Goal: Information Seeking & Learning: Learn about a topic

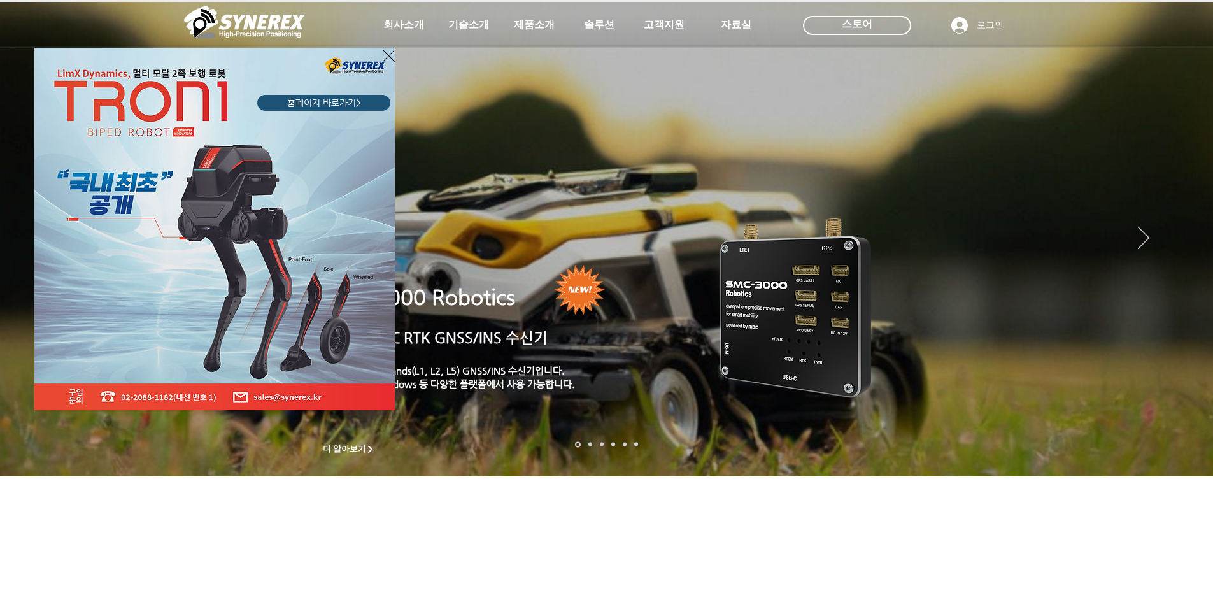
click at [534, 25] on div "LimX Dinamics" at bounding box center [606, 303] width 1213 height 607
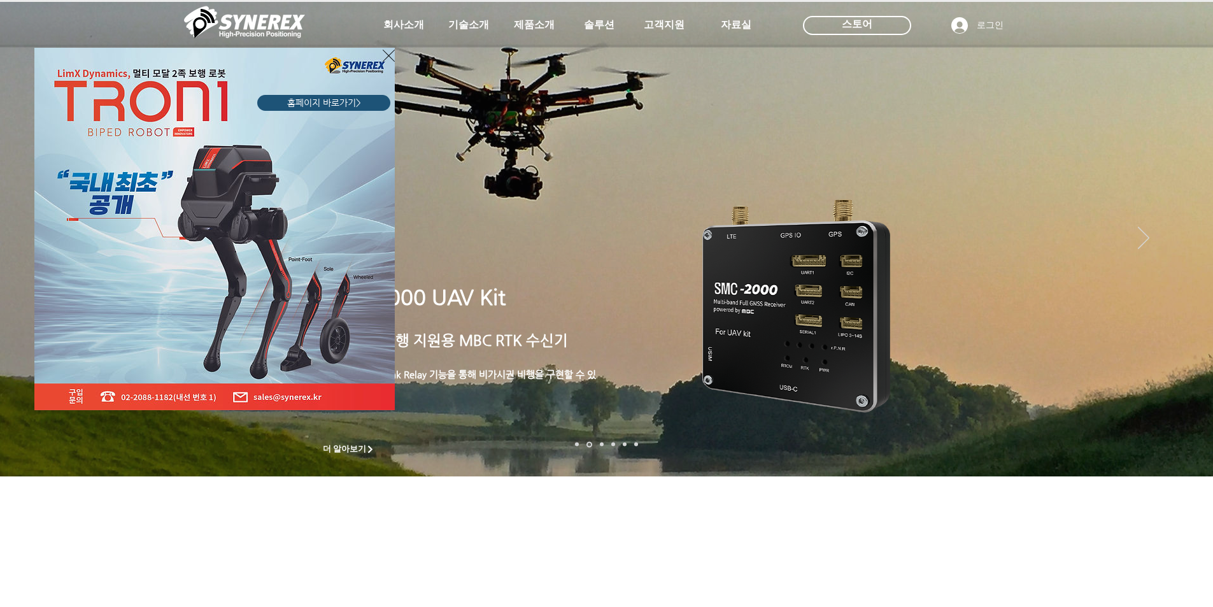
click at [537, 25] on div "LimX Dinamics" at bounding box center [606, 303] width 1213 height 607
click at [542, 31] on div "LimX Dinamics" at bounding box center [606, 303] width 1213 height 607
click at [525, 27] on div "LimX Dinamics" at bounding box center [606, 303] width 1213 height 607
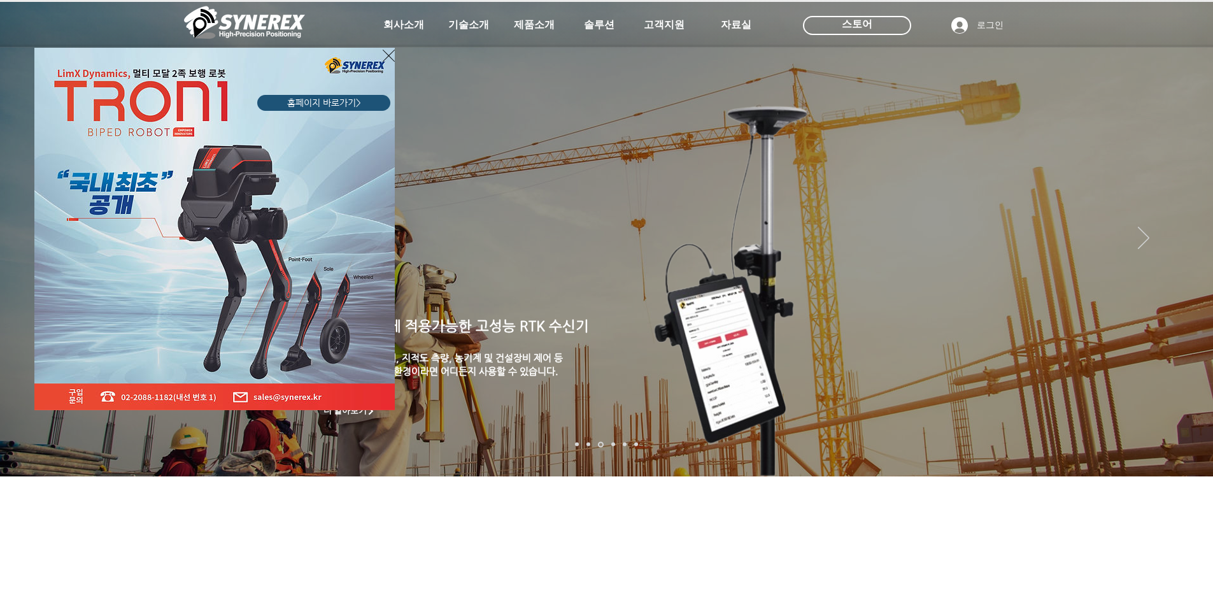
click at [1184, 236] on div "LimX Dinamics" at bounding box center [606, 303] width 1213 height 607
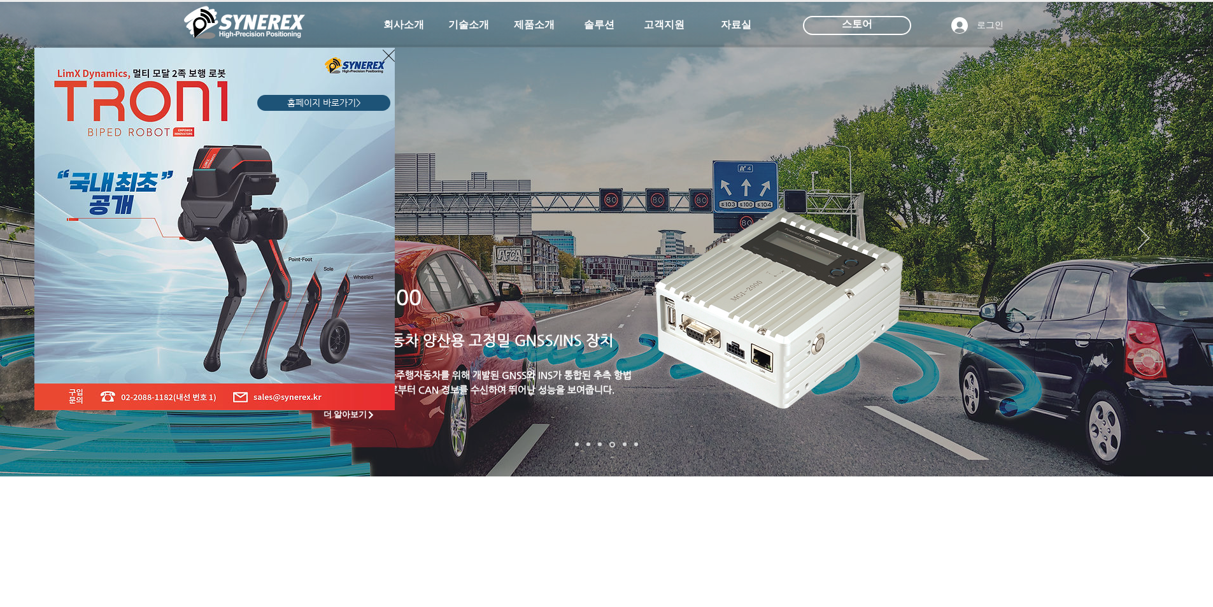
click at [1182, 241] on div "LimX Dinamics" at bounding box center [606, 303] width 1213 height 607
click at [959, 388] on div "LimX Dinamics" at bounding box center [606, 303] width 1213 height 607
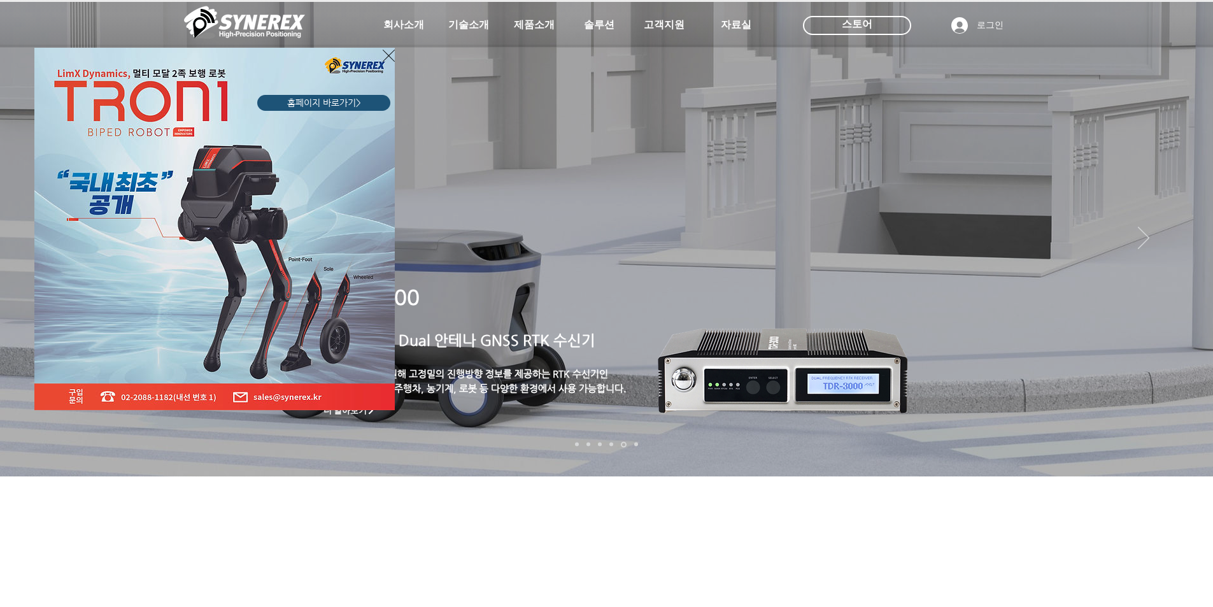
click at [1186, 241] on div "LimX Dinamics" at bounding box center [606, 303] width 1213 height 607
click at [942, 216] on div "LimX Dinamics" at bounding box center [606, 303] width 1213 height 607
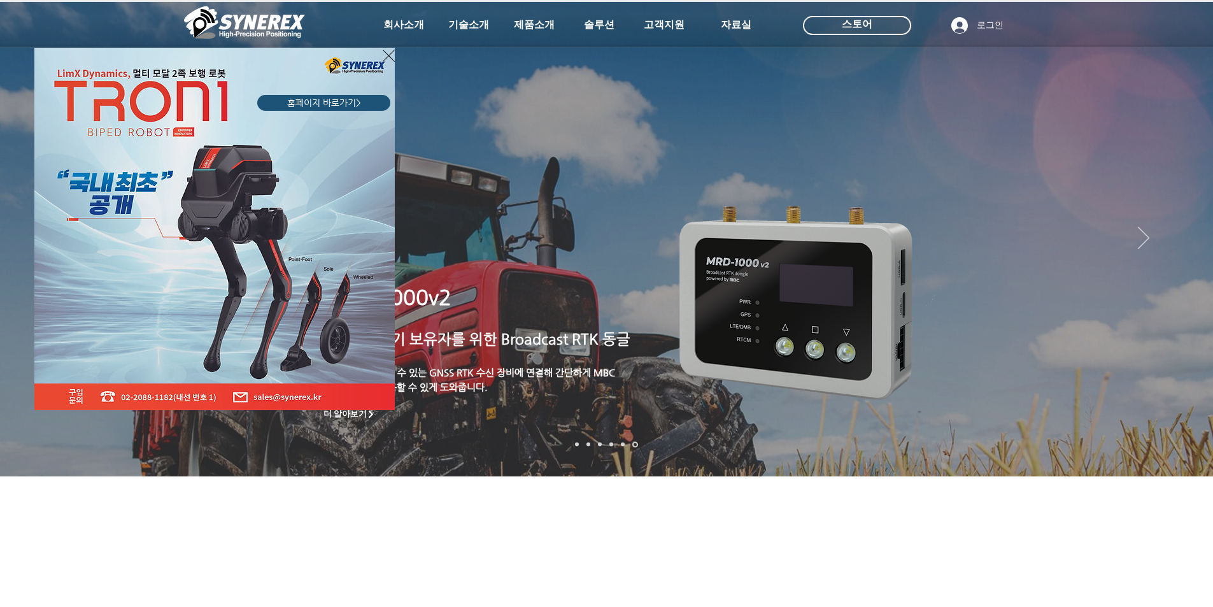
click at [389, 59] on icon "사이트로 돌아가기" at bounding box center [389, 56] width 12 height 16
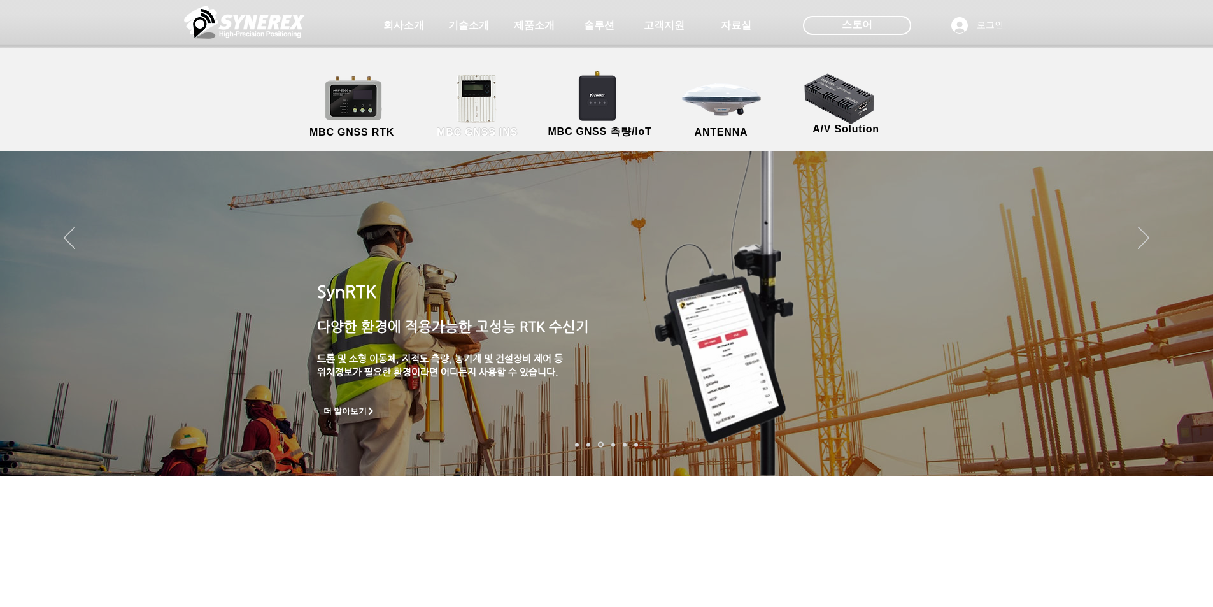
click at [476, 97] on link "MBC GNSS INS" at bounding box center [477, 106] width 115 height 67
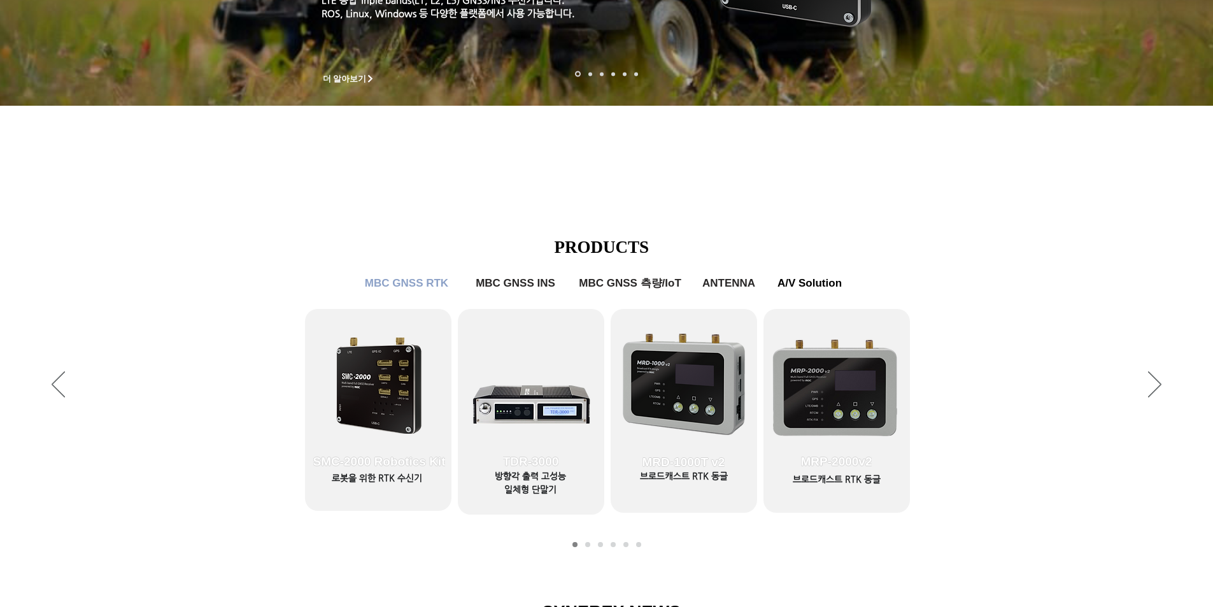
scroll to position [382, 0]
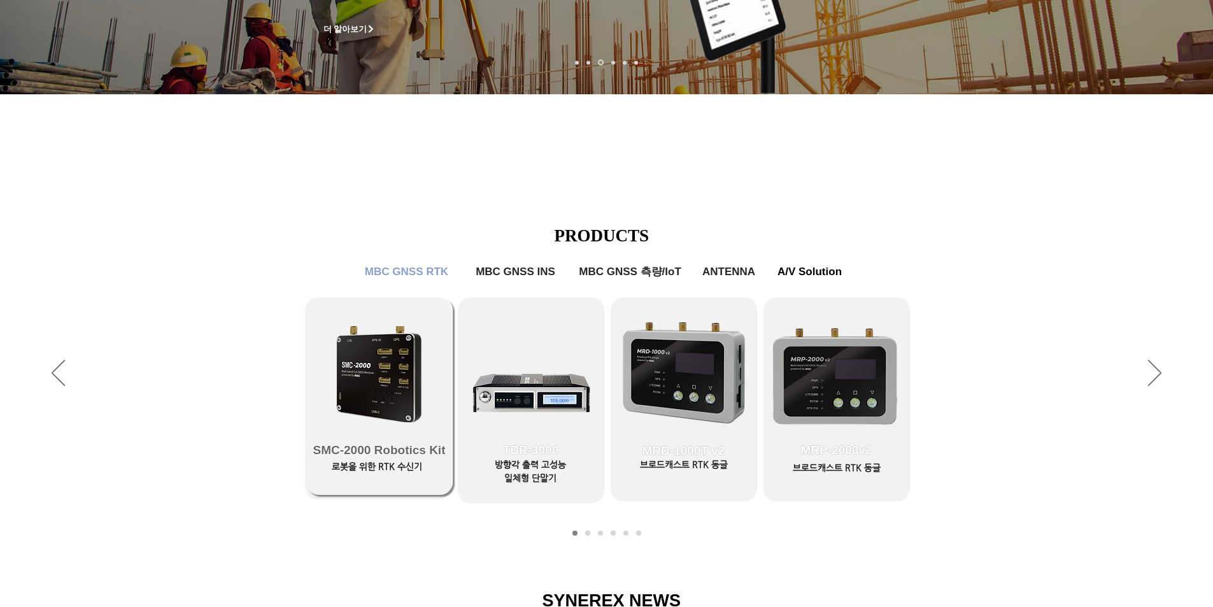
click at [392, 395] on link "SMC-2000 Robotics Kit" at bounding box center [379, 395] width 146 height 197
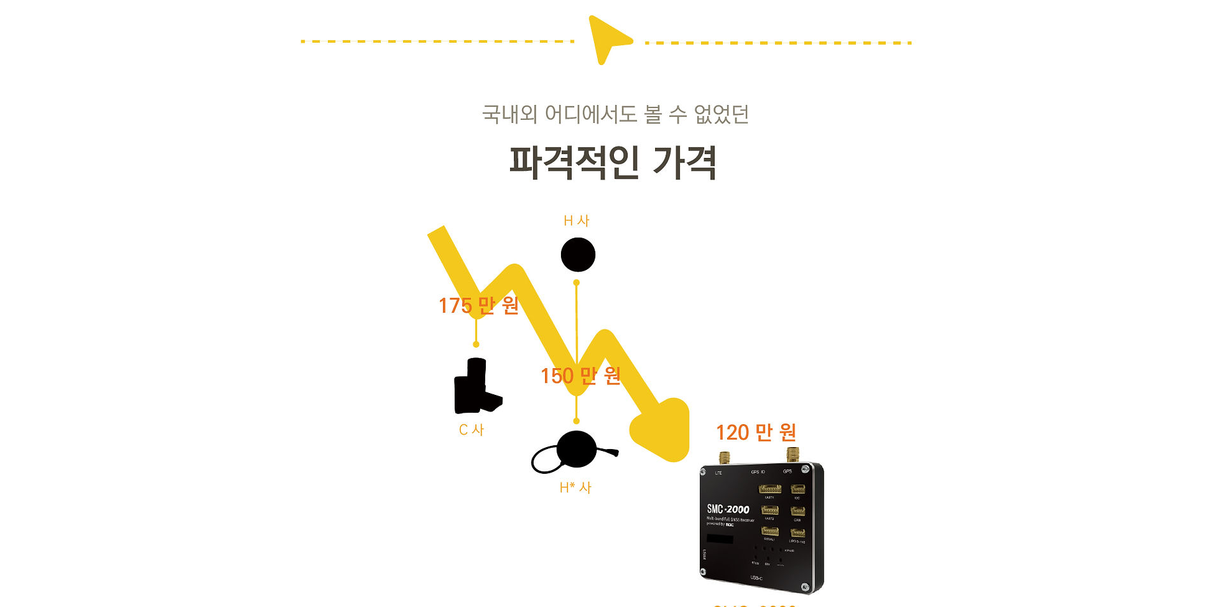
scroll to position [1974, 0]
